Goal: Information Seeking & Learning: Compare options

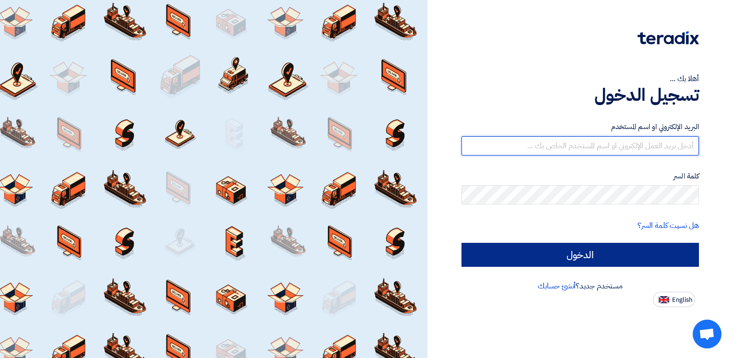
type input "[PERSON_NAME][EMAIL_ADDRESS][DOMAIN_NAME]"
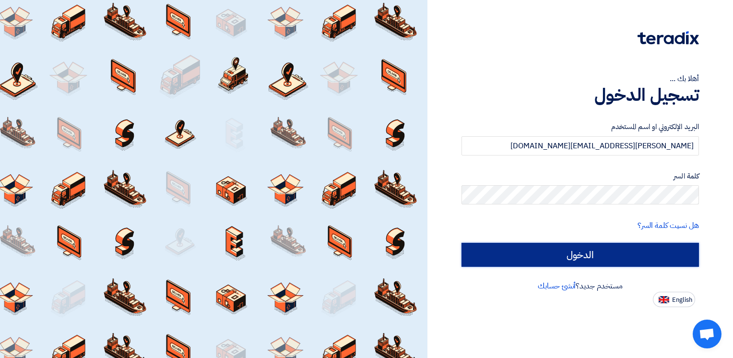
click at [591, 258] on input "الدخول" at bounding box center [581, 255] width 238 height 24
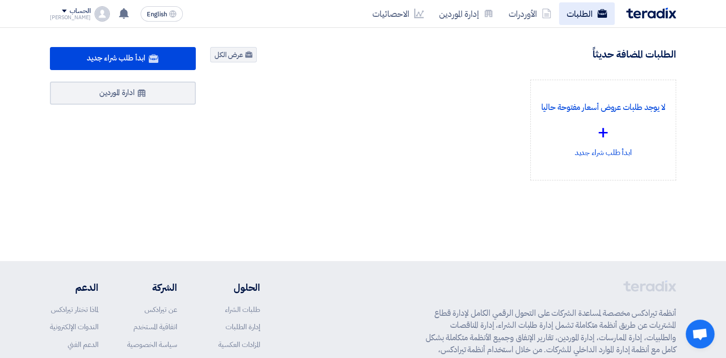
click at [586, 12] on link "الطلبات" at bounding box center [587, 13] width 56 height 23
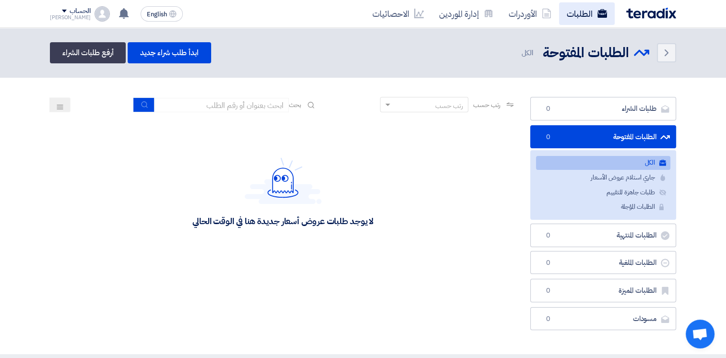
click at [592, 13] on link "الطلبات" at bounding box center [587, 13] width 56 height 23
click at [600, 191] on link "طلبات جاهزة للتقييم طلبات جاهزة للتقييم 18" at bounding box center [603, 193] width 134 height 14
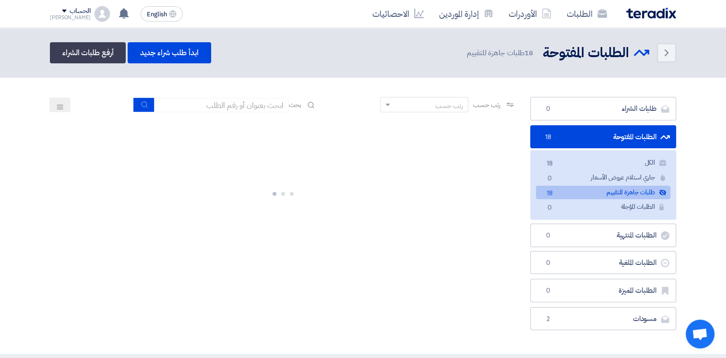
click at [600, 191] on link "طلبات جاهزة للتقييم طلبات جاهزة للتقييم 18" at bounding box center [603, 193] width 134 height 14
click at [591, 192] on link "طلبات جاهزة للتقييم طلبات جاهزة للتقييم 18" at bounding box center [603, 193] width 134 height 14
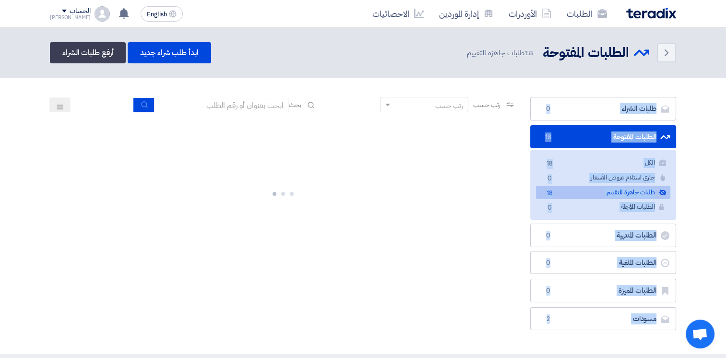
click at [640, 9] on img at bounding box center [651, 13] width 50 height 11
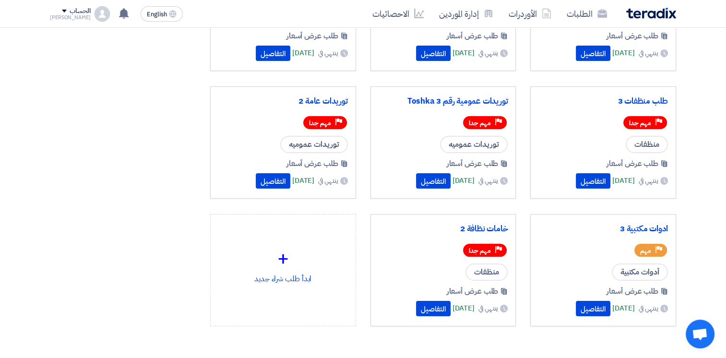
scroll to position [144, 0]
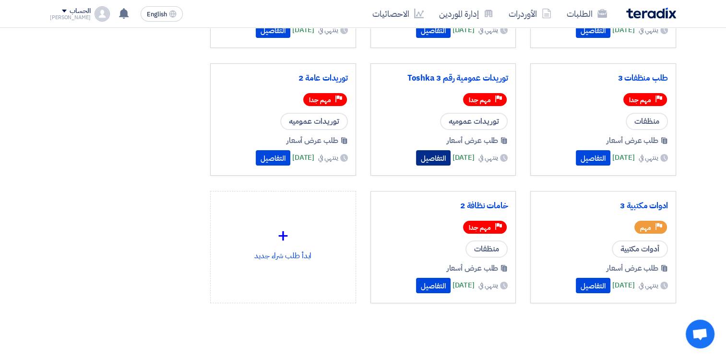
click at [417, 164] on button "التفاصيل" at bounding box center [433, 157] width 35 height 15
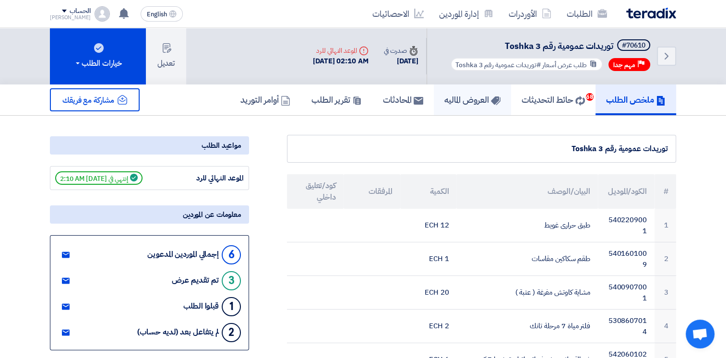
click at [472, 101] on h5 "العروض الماليه" at bounding box center [472, 99] width 56 height 11
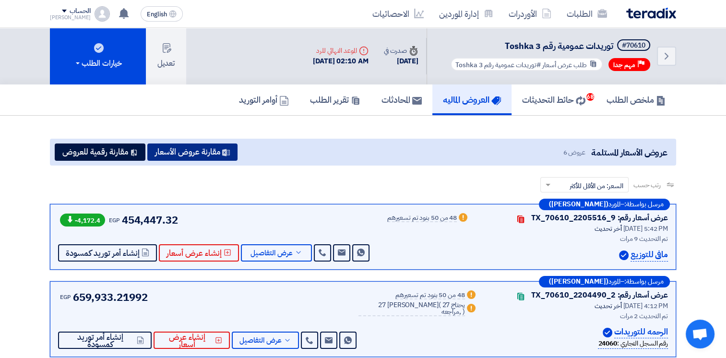
click at [233, 153] on button "مقارنة عروض الأسعار" at bounding box center [192, 151] width 90 height 17
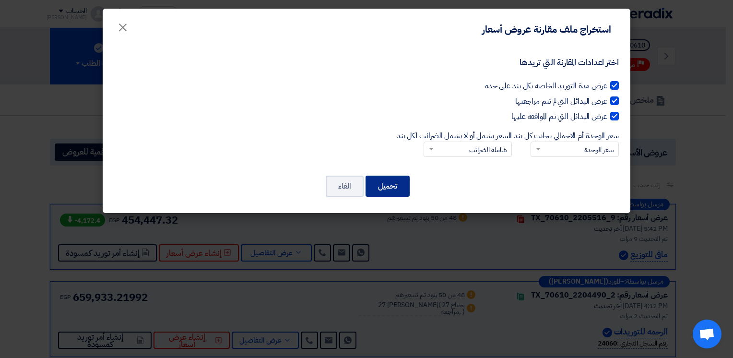
click at [394, 189] on button "تحميل" at bounding box center [388, 186] width 44 height 21
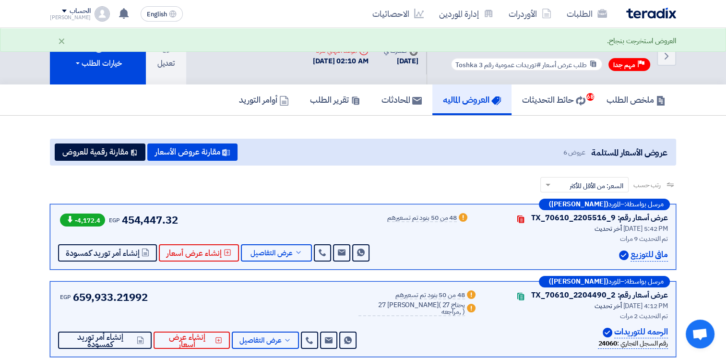
click at [29, 112] on div "ملخص الطلب حائط التحديثات 68 العروض الماليه المحادثات تقرير الطلب أوامر التوريد" at bounding box center [363, 99] width 726 height 31
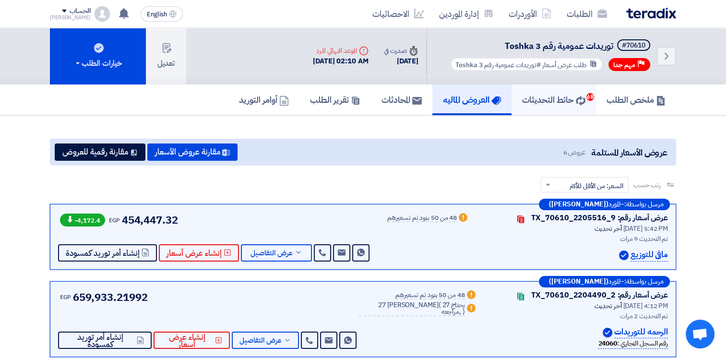
click at [559, 100] on h5 "حائط التحديثات 68" at bounding box center [553, 99] width 63 height 11
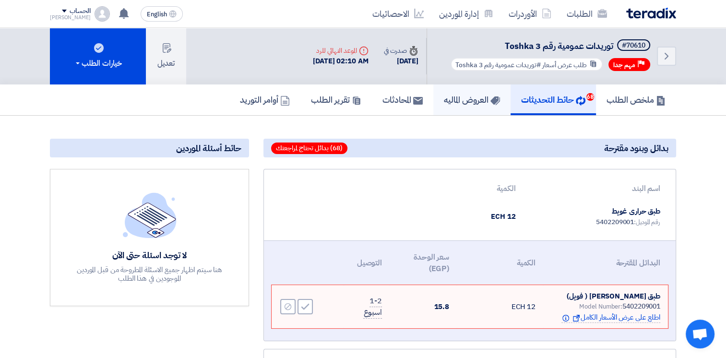
click at [469, 98] on h5 "العروض الماليه" at bounding box center [472, 99] width 56 height 11
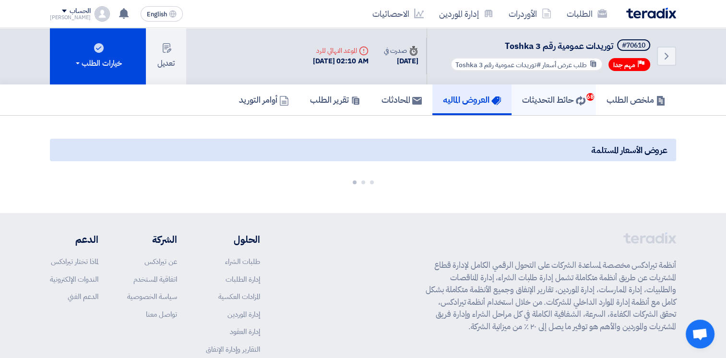
click at [559, 100] on h5 "حائط التحديثات 68" at bounding box center [553, 99] width 63 height 11
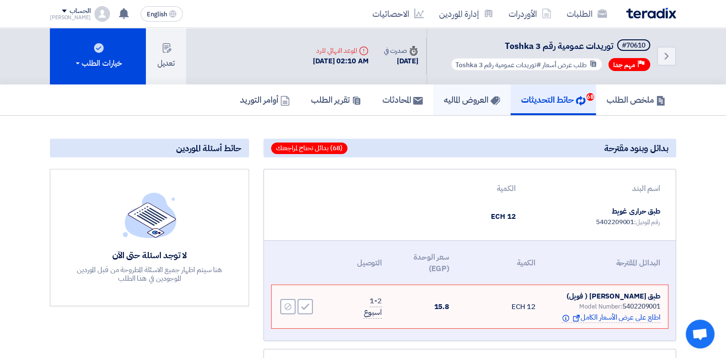
click at [475, 100] on h5 "العروض الماليه" at bounding box center [472, 99] width 56 height 11
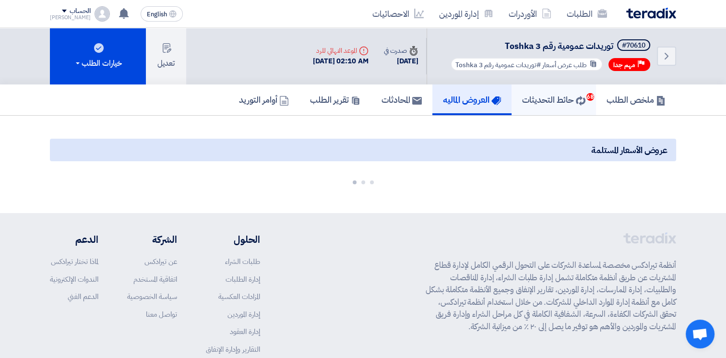
click at [555, 96] on h5 "حائط التحديثات 68" at bounding box center [553, 99] width 63 height 11
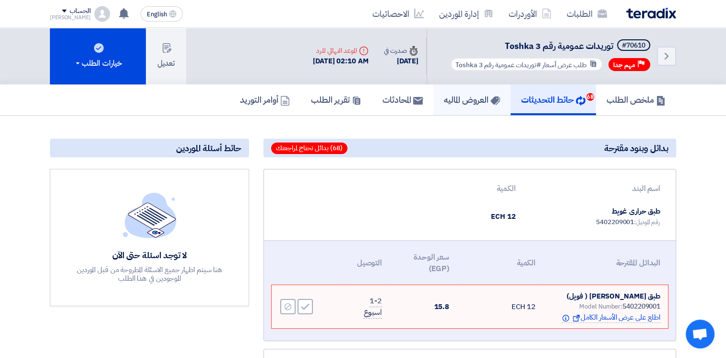
click at [474, 97] on h5 "العروض الماليه" at bounding box center [472, 99] width 56 height 11
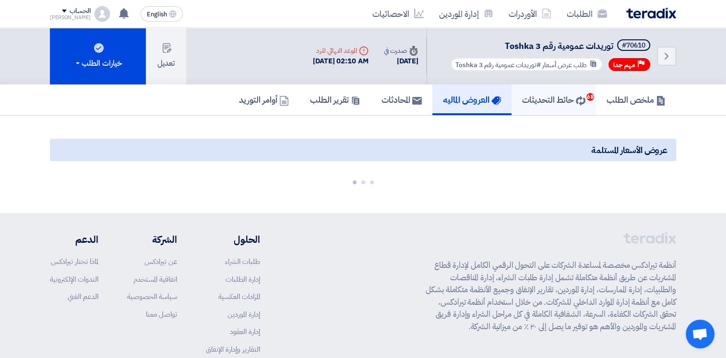
click at [536, 94] on h5 "حائط التحديثات 68" at bounding box center [553, 99] width 63 height 11
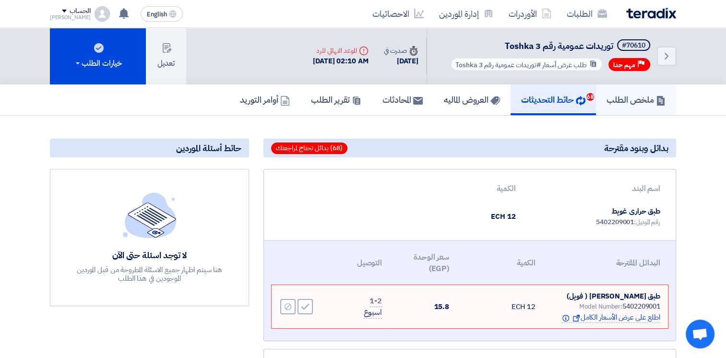
click at [626, 101] on h5 "ملخص الطلب" at bounding box center [636, 99] width 59 height 11
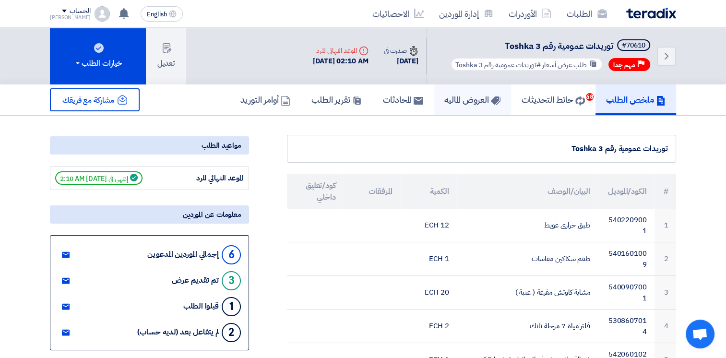
click at [462, 100] on h5 "العروض الماليه" at bounding box center [472, 99] width 56 height 11
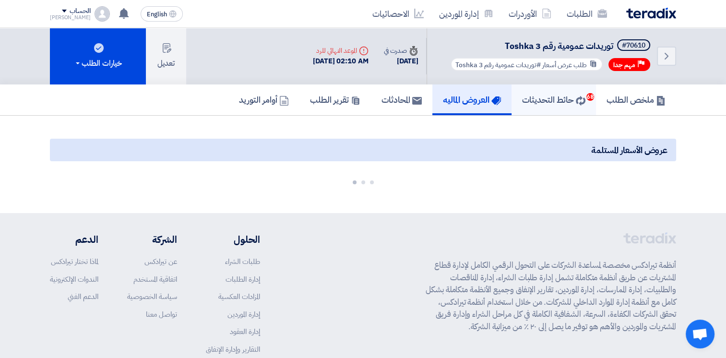
click at [551, 97] on h5 "حائط التحديثات 68" at bounding box center [553, 99] width 63 height 11
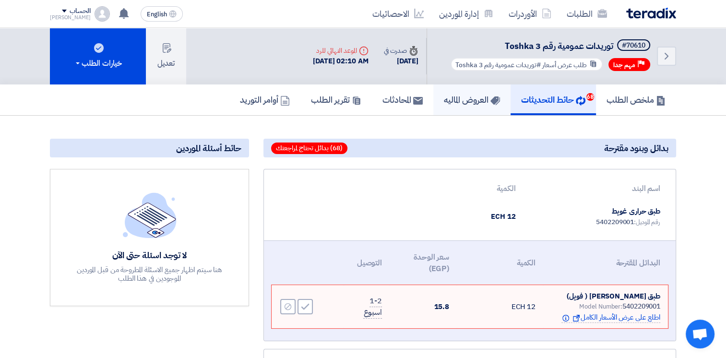
click at [450, 96] on h5 "العروض الماليه" at bounding box center [472, 99] width 56 height 11
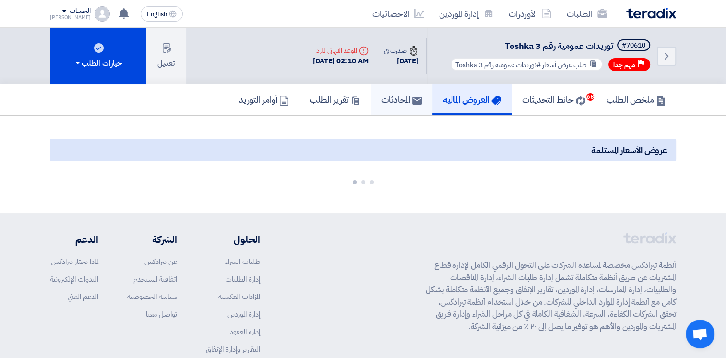
click at [384, 99] on h5 "المحادثات" at bounding box center [402, 99] width 40 height 11
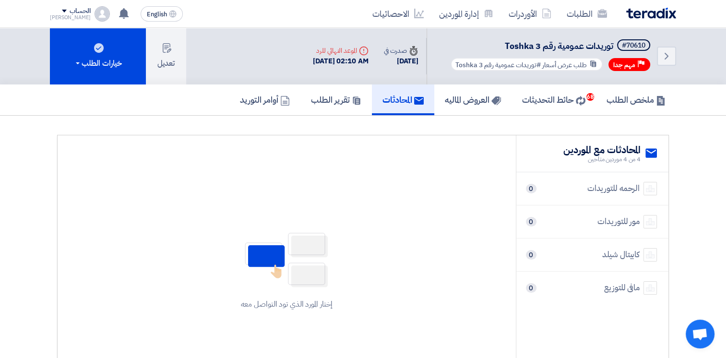
click at [647, 11] on img at bounding box center [651, 13] width 50 height 11
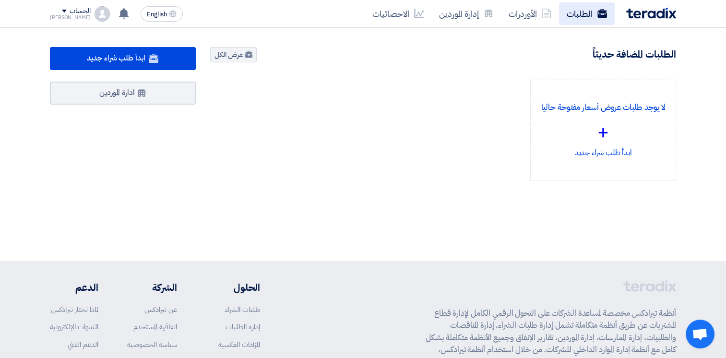
click at [582, 12] on link "الطلبات" at bounding box center [587, 13] width 56 height 23
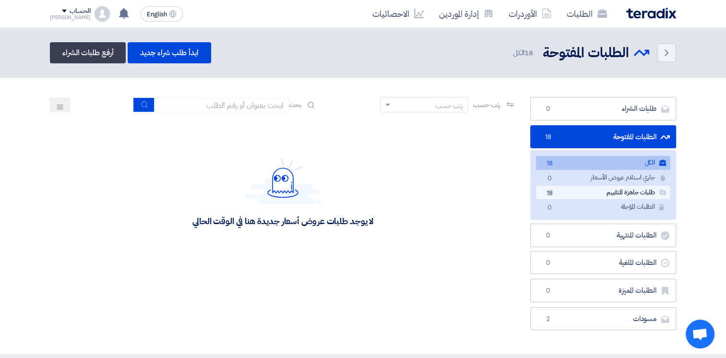
click at [631, 195] on link "طلبات جاهزة للتقييم طلبات جاهزة للتقييم 18" at bounding box center [603, 193] width 134 height 14
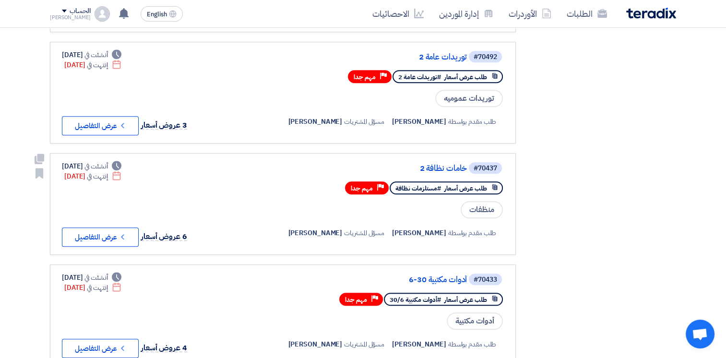
scroll to position [720, 0]
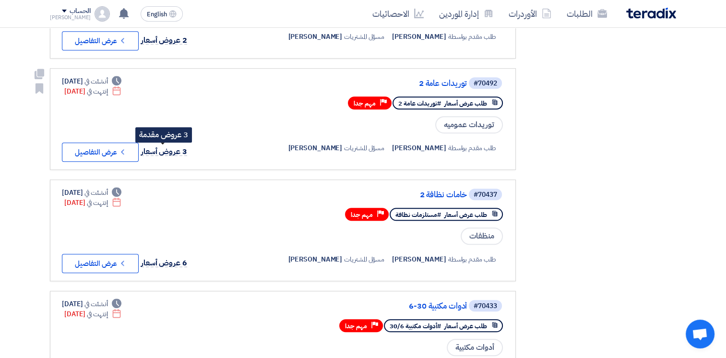
click at [150, 146] on span "3 عروض أسعار" at bounding box center [164, 152] width 46 height 12
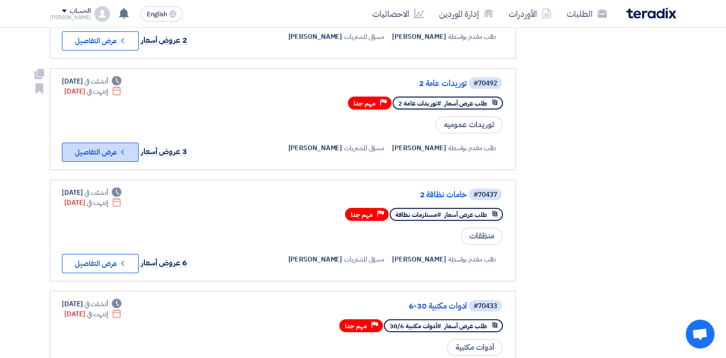
click at [112, 145] on button "Check details عرض التفاصيل" at bounding box center [100, 152] width 77 height 19
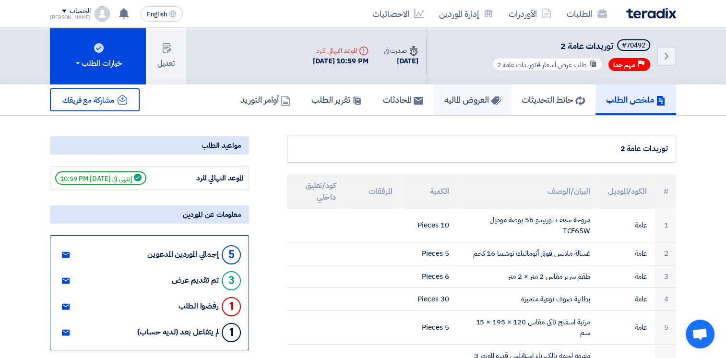
click at [458, 97] on h5 "العروض الماليه" at bounding box center [472, 99] width 56 height 11
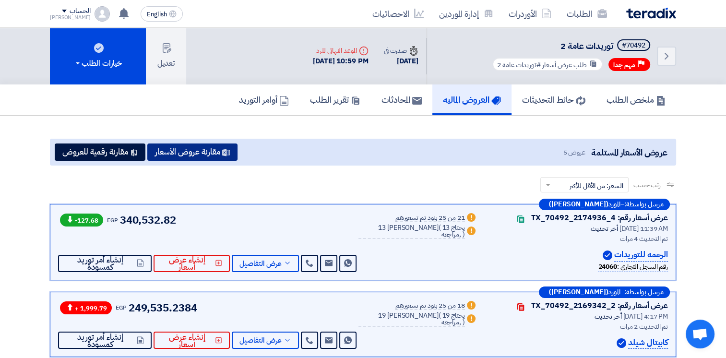
click at [205, 149] on button "مقارنة عروض الأسعار" at bounding box center [192, 151] width 90 height 17
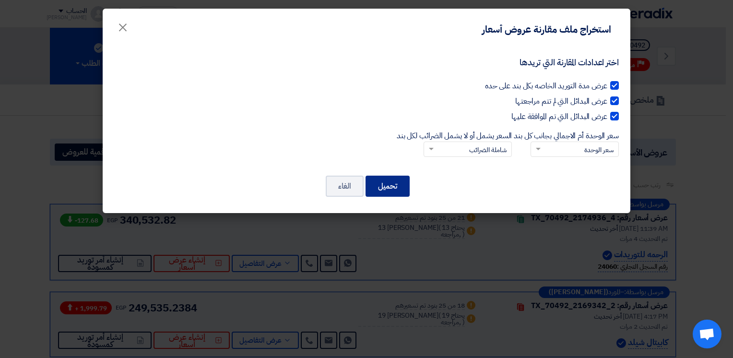
drag, startPoint x: 392, startPoint y: 190, endPoint x: 399, endPoint y: 190, distance: 7.2
click at [394, 189] on button "تحميل" at bounding box center [388, 186] width 44 height 21
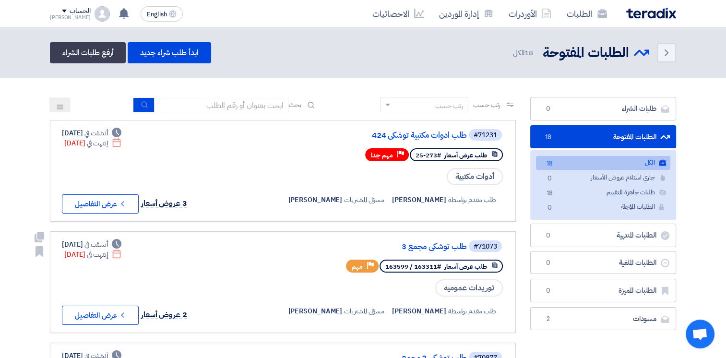
drag, startPoint x: 307, startPoint y: 152, endPoint x: 171, endPoint y: 253, distance: 169.3
click at [290, 155] on div "طلب عرض أسعار #273-25 Priority مهم جدا" at bounding box center [388, 154] width 231 height 17
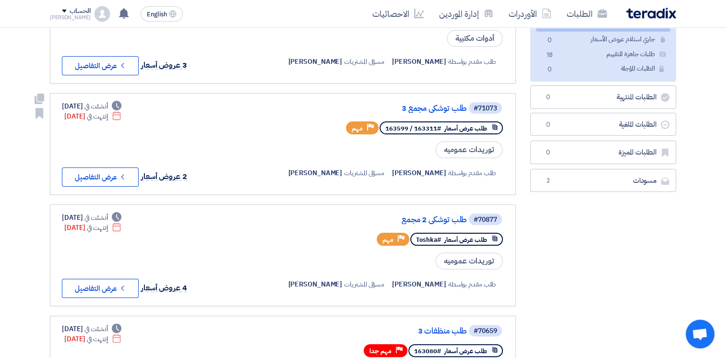
scroll to position [144, 0]
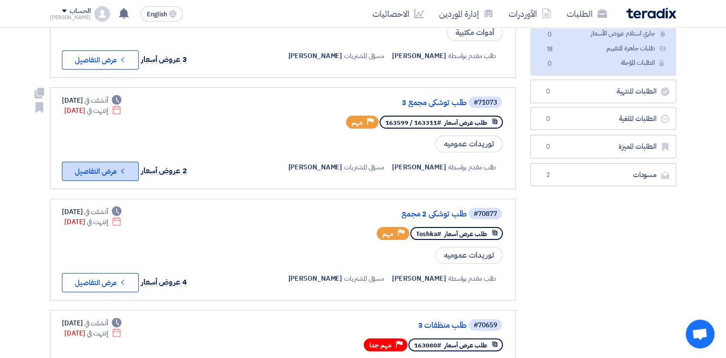
click at [121, 168] on icon "Check details" at bounding box center [122, 171] width 9 height 9
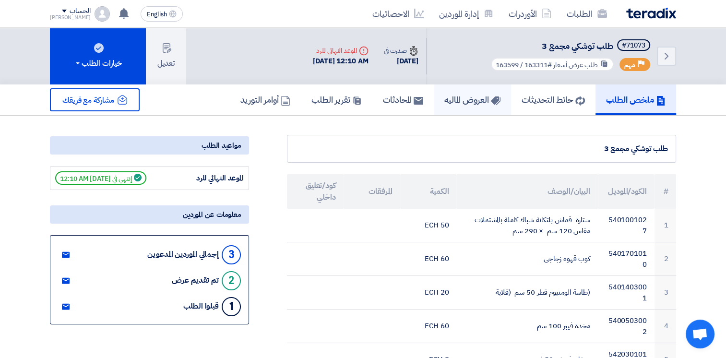
click at [464, 99] on h5 "العروض الماليه" at bounding box center [472, 99] width 56 height 11
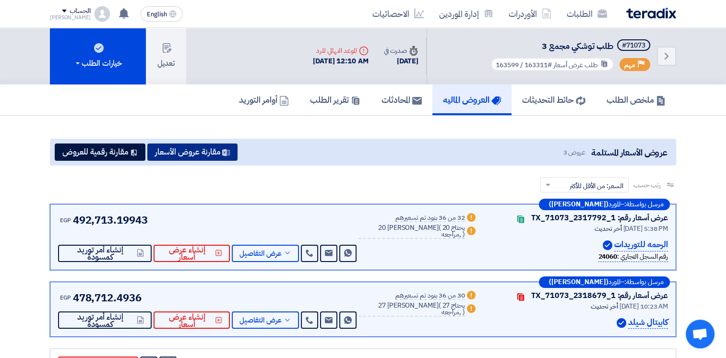
click at [226, 151] on icon at bounding box center [226, 153] width 8 height 8
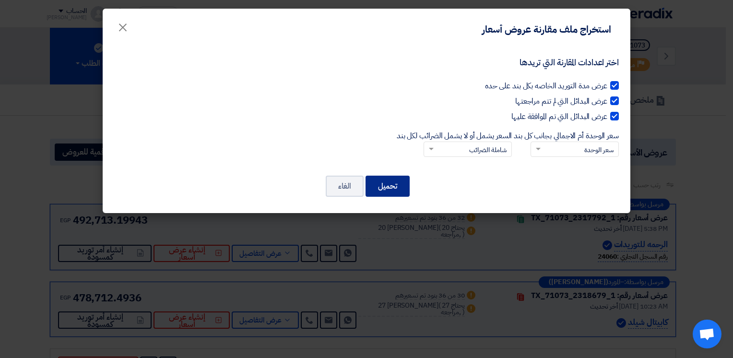
click at [403, 188] on button "تحميل" at bounding box center [388, 186] width 44 height 21
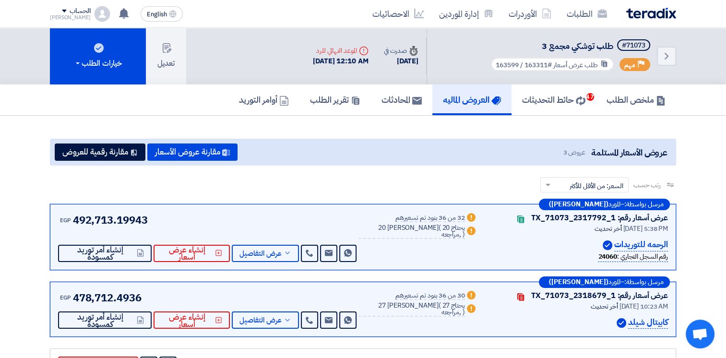
click at [378, 135] on div "عروض الأسعار المستلمة عروض 3 مقارنة عروض الأسعار مقارنة رقمية للعروض رتب حسب رت…" at bounding box center [363, 261] width 641 height 252
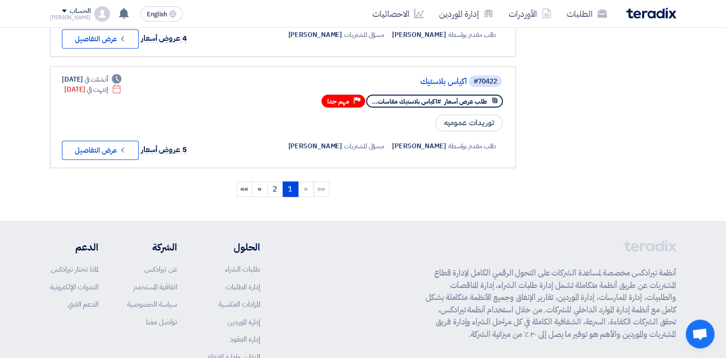
scroll to position [981, 0]
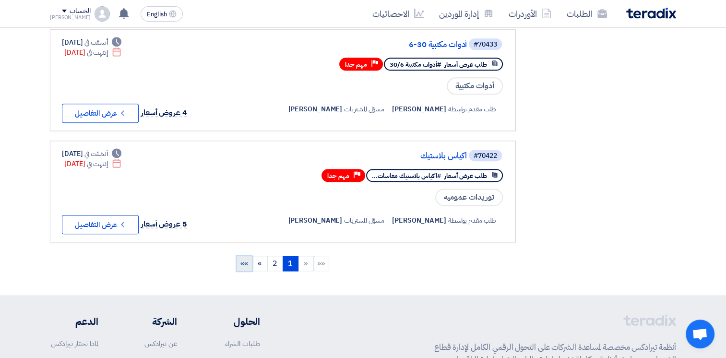
click at [244, 258] on span "»»" at bounding box center [244, 264] width 8 height 12
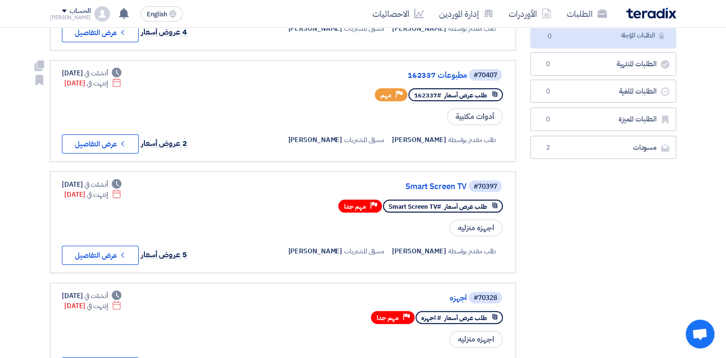
scroll to position [0, 0]
